Goal: Navigation & Orientation: Find specific page/section

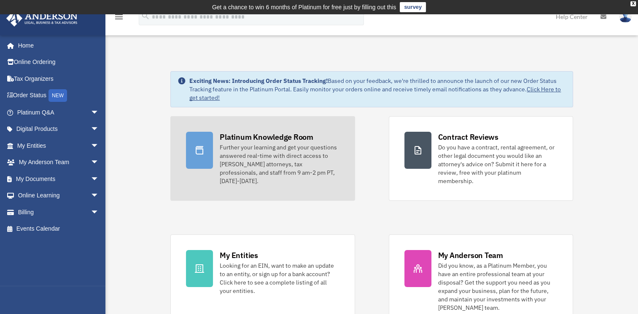
click at [273, 144] on div "Further your learning and get your questions answered real-time with direct acc…" at bounding box center [279, 164] width 119 height 42
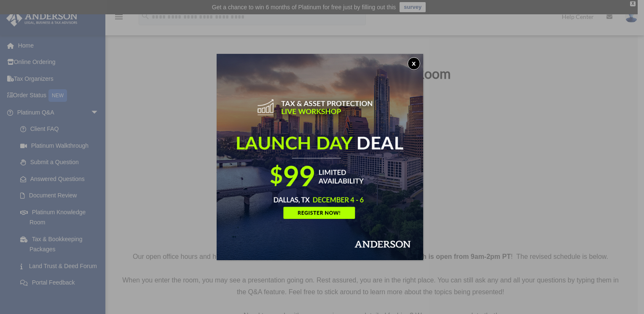
click at [417, 62] on button "x" at bounding box center [414, 63] width 13 height 13
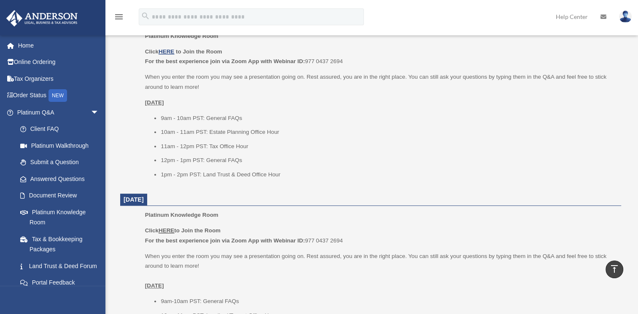
scroll to position [253, 0]
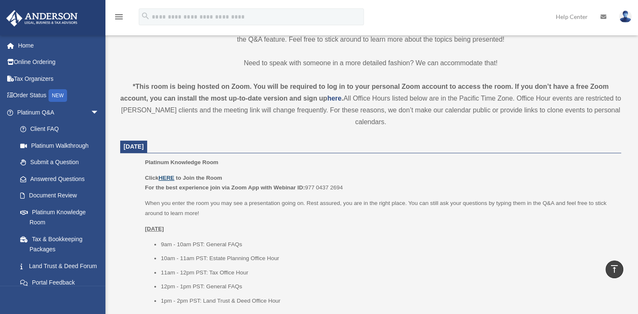
click at [174, 179] on u "HERE" at bounding box center [166, 178] width 16 height 6
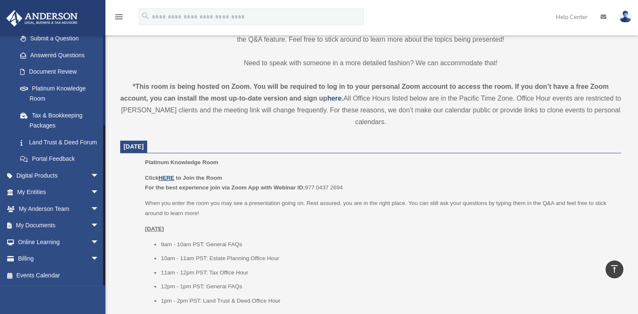
scroll to position [134, 0]
click at [91, 193] on span "arrow_drop_down" at bounding box center [99, 192] width 17 height 17
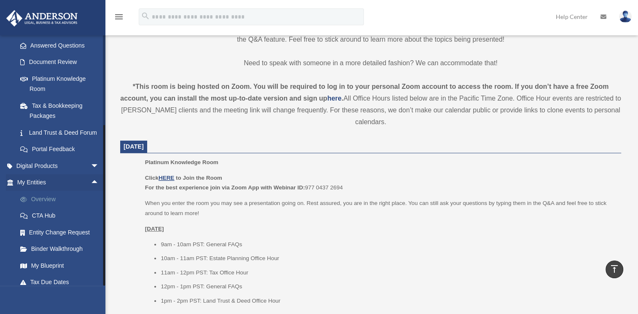
click at [46, 203] on link "Overview" at bounding box center [62, 199] width 100 height 17
click at [42, 208] on link "Overview" at bounding box center [62, 199] width 100 height 17
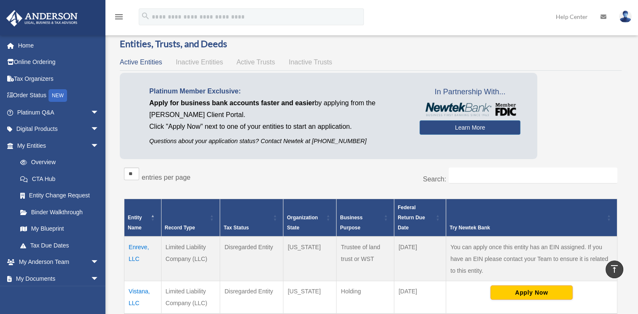
scroll to position [14, 0]
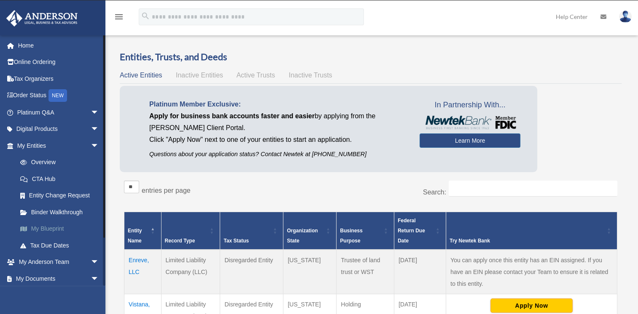
click at [53, 228] on link "My Blueprint" at bounding box center [62, 229] width 100 height 17
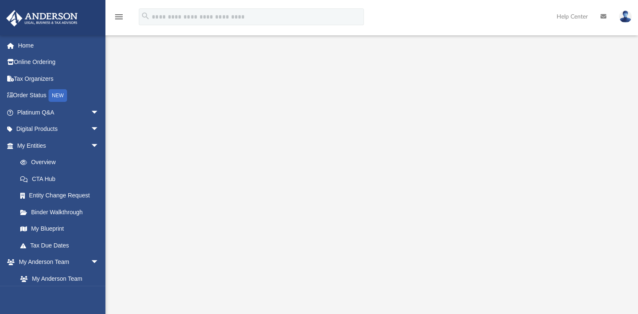
scroll to position [42, 0]
